Goal: Navigation & Orientation: Find specific page/section

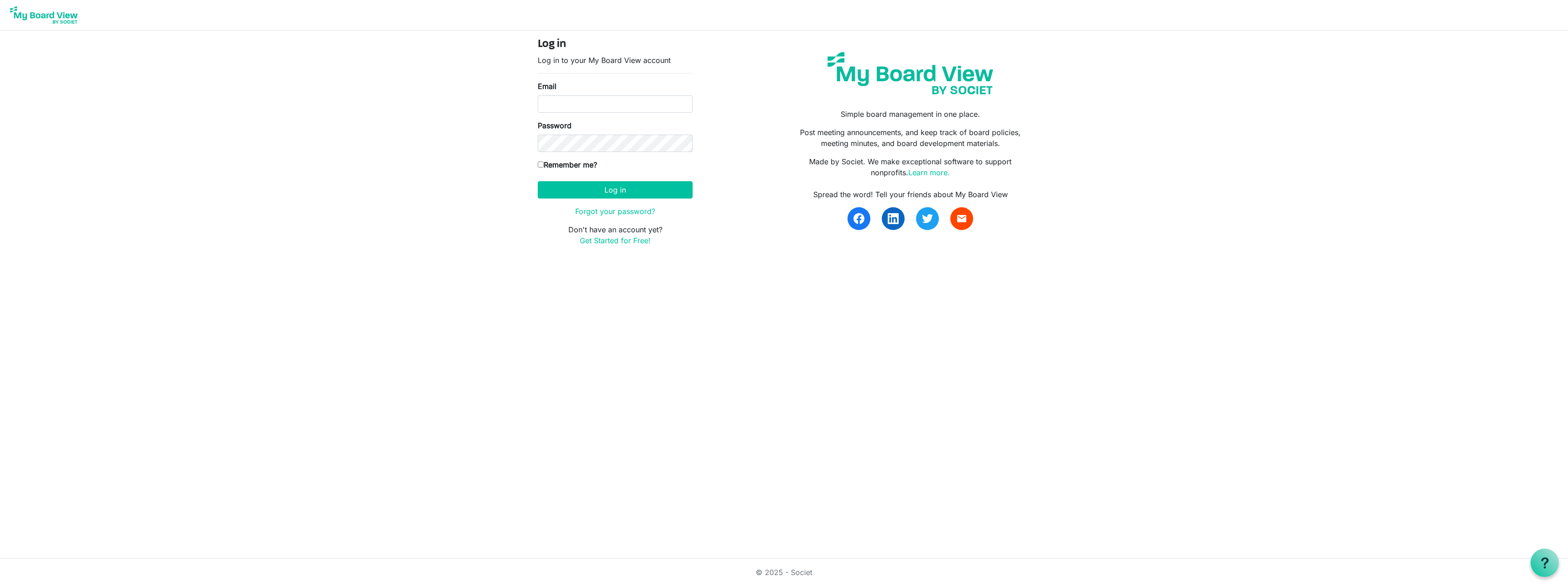
click at [54, 15] on img at bounding box center [43, 15] width 73 height 23
click at [61, 13] on img at bounding box center [43, 15] width 73 height 23
click at [938, 171] on link "Learn more." at bounding box center [929, 172] width 42 height 9
